Goal: Use online tool/utility: Use online tool/utility

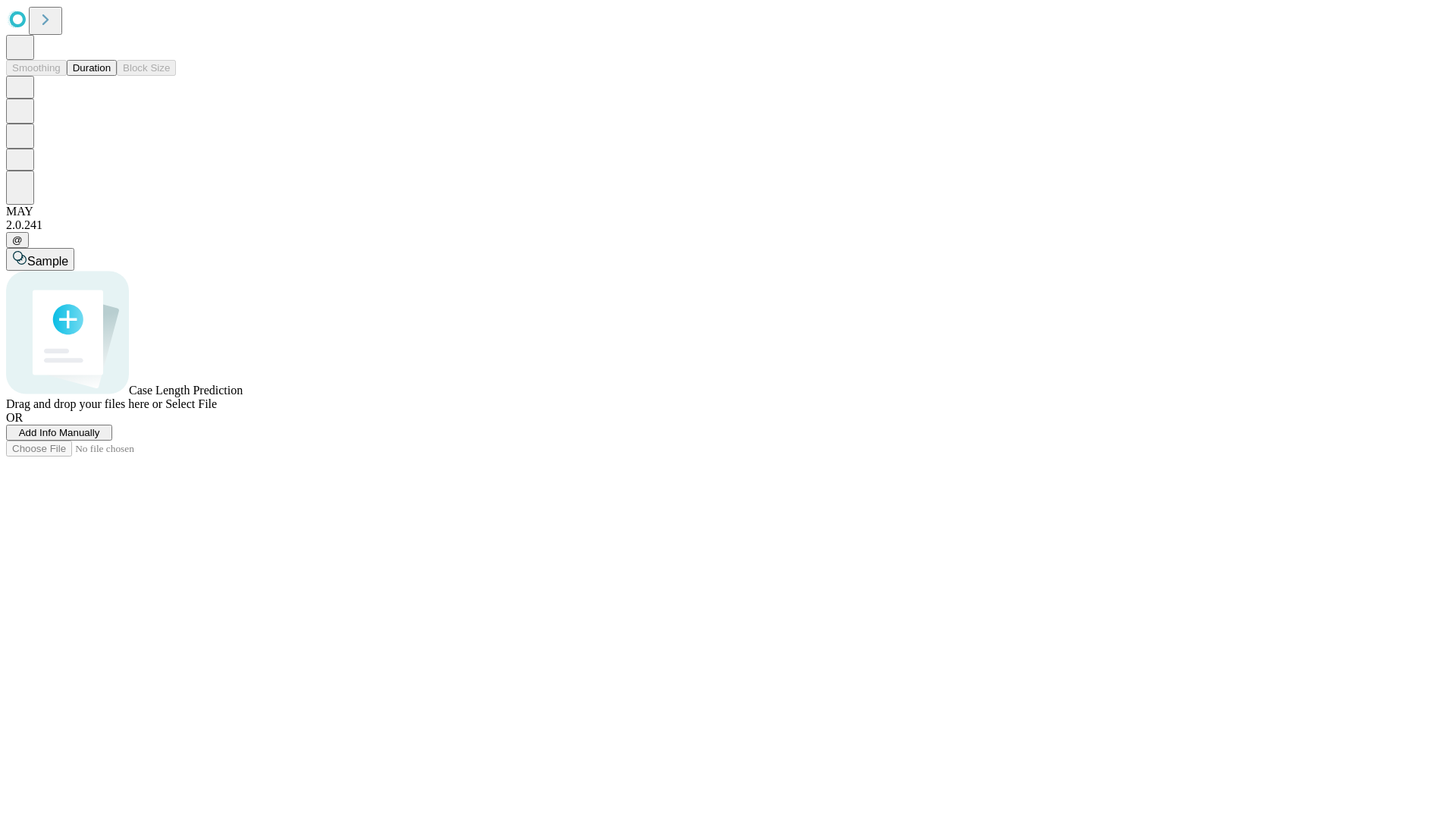
click at [111, 76] on button "Duration" at bounding box center [91, 67] width 50 height 16
click at [217, 410] on span "Select File" at bounding box center [191, 403] width 52 height 13
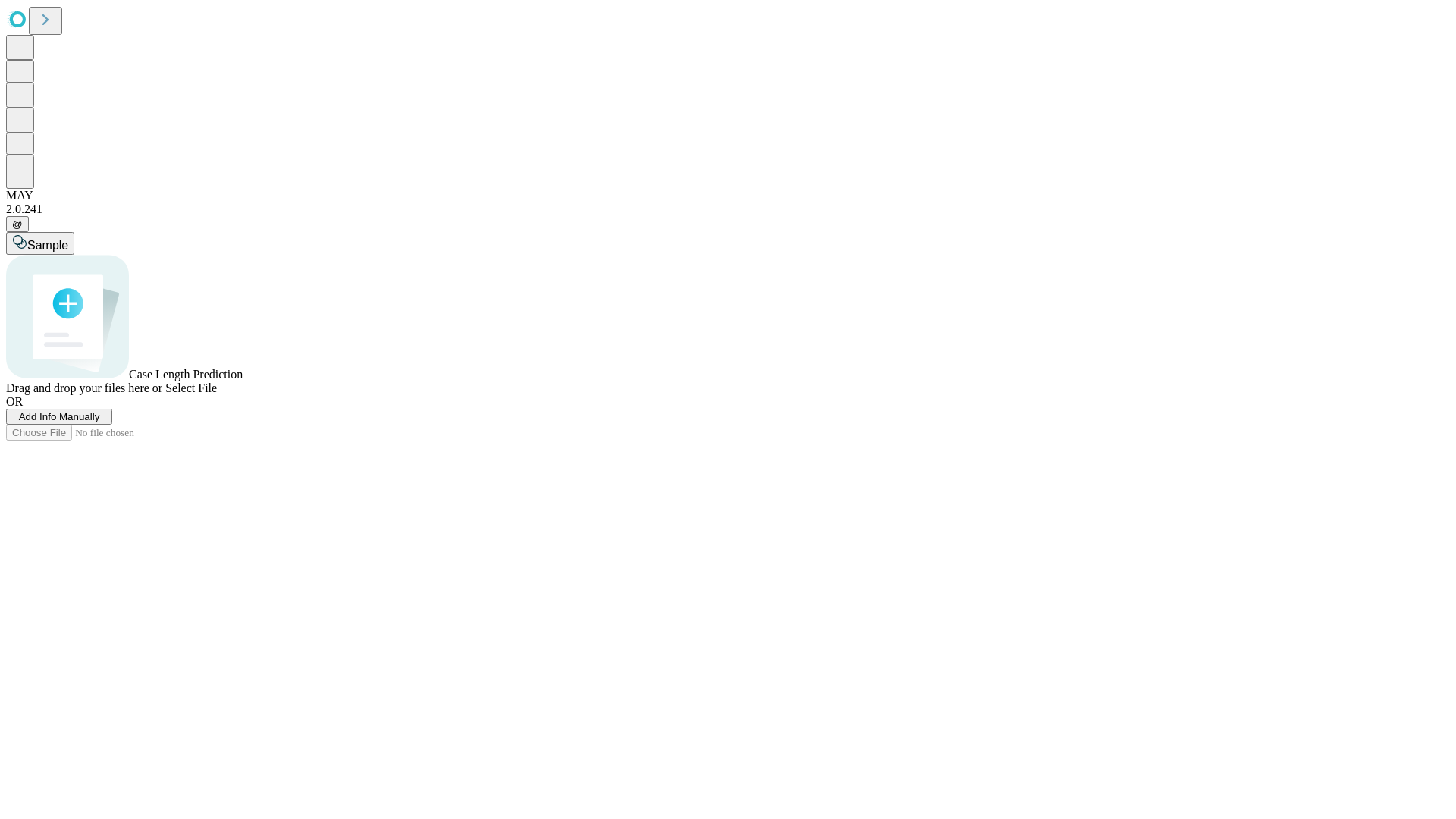
click at [217, 394] on span "Select File" at bounding box center [191, 387] width 52 height 13
